Goal: Task Accomplishment & Management: Manage account settings

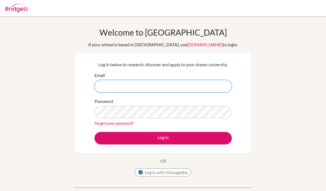
type input "[EMAIL_ADDRESS][DOMAIN_NAME]"
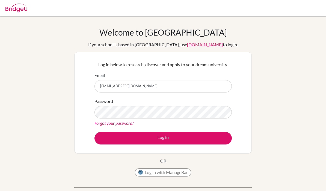
click at [200, 132] on button "Log in" at bounding box center [163, 138] width 137 height 13
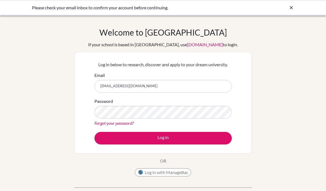
click at [202, 143] on button "Log in" at bounding box center [163, 138] width 137 height 13
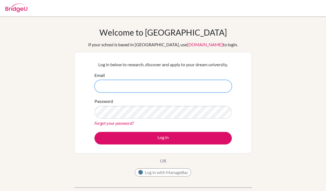
click at [220, 86] on input "Email" at bounding box center [163, 86] width 137 height 13
type input "[EMAIL_ADDRESS][DOMAIN_NAME]"
click at [163, 138] on button "Log in" at bounding box center [163, 138] width 137 height 13
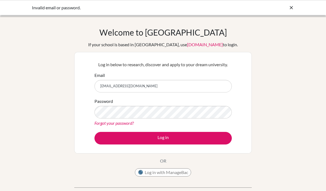
click at [103, 122] on link "Forgot your password?" at bounding box center [114, 122] width 39 height 5
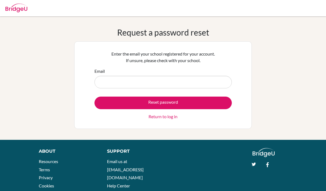
click at [272, 90] on div "Request a password reset Enter the email your school registered for your accoun…" at bounding box center [163, 77] width 326 height 101
click at [297, 64] on div "Request a password reset Enter the email your school registered for your accoun…" at bounding box center [163, 77] width 326 height 101
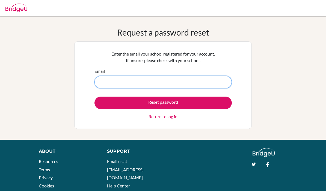
type input "[EMAIL_ADDRESS][DOMAIN_NAME]"
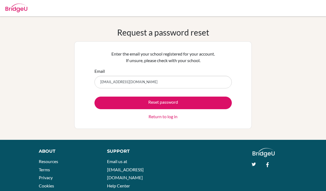
click at [213, 100] on button "Reset password" at bounding box center [163, 102] width 137 height 13
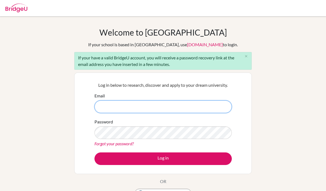
scroll to position [24, 0]
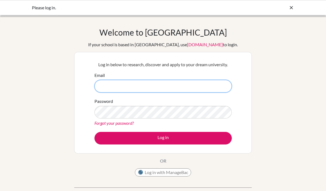
type input "[EMAIL_ADDRESS][DOMAIN_NAME]"
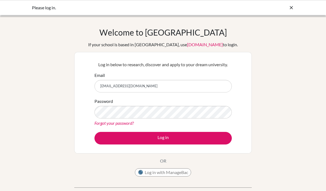
click at [211, 138] on button "Log in" at bounding box center [163, 138] width 137 height 13
click at [214, 139] on button "Log in" at bounding box center [163, 138] width 137 height 13
click at [294, 6] on icon at bounding box center [291, 7] width 5 height 5
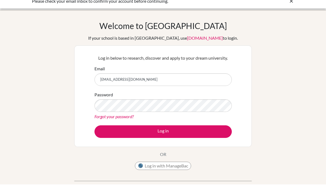
click at [223, 85] on input "[EMAIL_ADDRESS][DOMAIN_NAME]" at bounding box center [163, 86] width 137 height 13
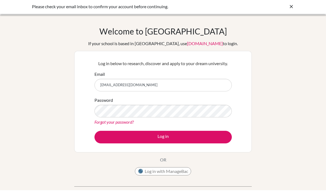
click at [289, 10] on div "Please check your email inbox to confirm your account before continuing." at bounding box center [163, 7] width 326 height 15
click at [294, 9] on icon at bounding box center [291, 6] width 5 height 5
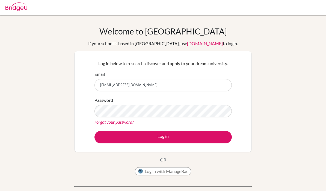
scroll to position [0, 0]
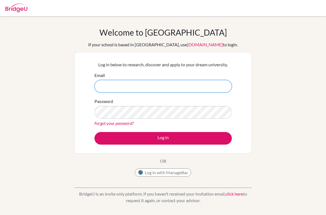
click at [222, 86] on input "Email" at bounding box center [163, 86] width 137 height 13
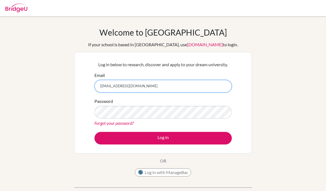
type input "[EMAIL_ADDRESS][DOMAIN_NAME]"
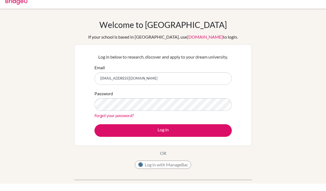
click at [212, 41] on div "If your school is based in China, use app.bridge-u.com.cn to login." at bounding box center [163, 44] width 150 height 7
click at [200, 42] on link "app.bridge-u.com.cn" at bounding box center [205, 44] width 36 height 5
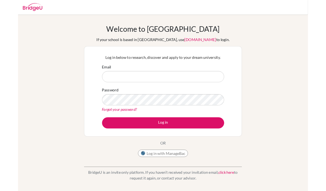
scroll to position [37, 0]
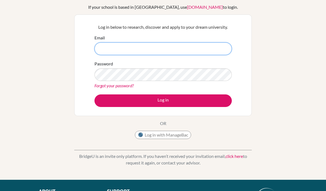
click at [222, 50] on input "Email" at bounding box center [163, 48] width 137 height 13
type input "[EMAIL_ADDRESS][DOMAIN_NAME]"
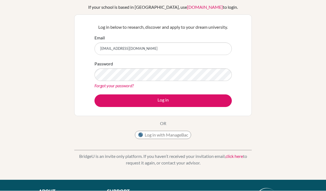
click at [221, 101] on button "Log in" at bounding box center [163, 101] width 137 height 13
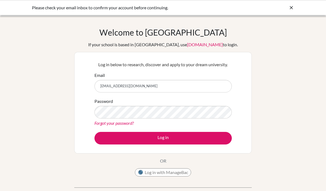
click at [172, 138] on button "Log in" at bounding box center [163, 138] width 137 height 13
click at [127, 125] on link "Forgot your password?" at bounding box center [114, 122] width 39 height 5
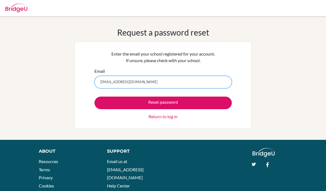
type input "[EMAIL_ADDRESS][DOMAIN_NAME]"
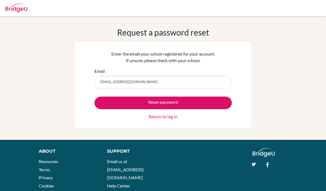
click at [113, 101] on button "Reset password" at bounding box center [163, 102] width 137 height 13
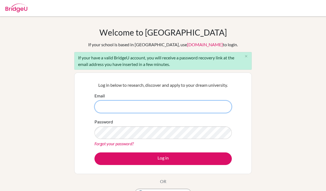
click at [208, 105] on input "Email" at bounding box center [163, 106] width 137 height 13
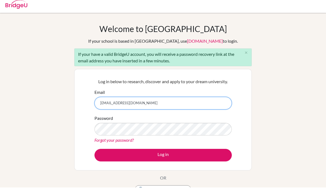
type input "[EMAIL_ADDRESS][DOMAIN_NAME]"
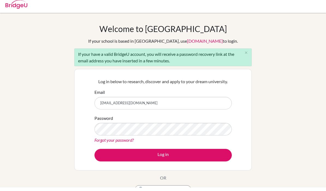
click at [105, 141] on link "Forgot your password?" at bounding box center [114, 143] width 39 height 5
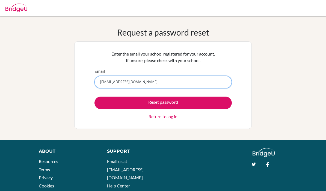
type input "[EMAIL_ADDRESS][DOMAIN_NAME]"
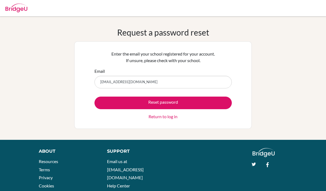
click at [214, 102] on button "Reset password" at bounding box center [163, 102] width 137 height 13
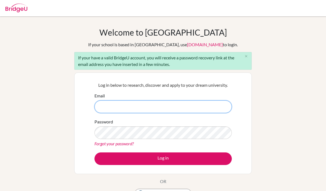
click at [131, 106] on input "Email" at bounding box center [163, 106] width 137 height 13
type input "g102802@asb.ac.th"
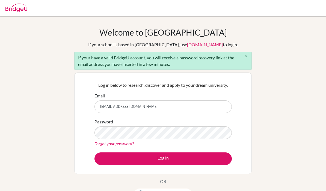
click at [105, 156] on button "Log in" at bounding box center [163, 158] width 137 height 13
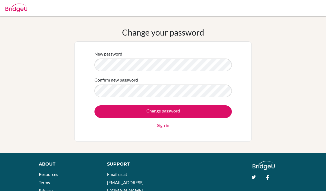
click at [104, 109] on input "Change password" at bounding box center [163, 111] width 137 height 13
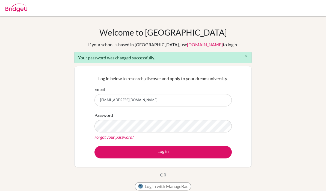
type input "[EMAIL_ADDRESS][DOMAIN_NAME]"
click at [105, 151] on button "Log in" at bounding box center [163, 152] width 137 height 13
